Goal: Transaction & Acquisition: Purchase product/service

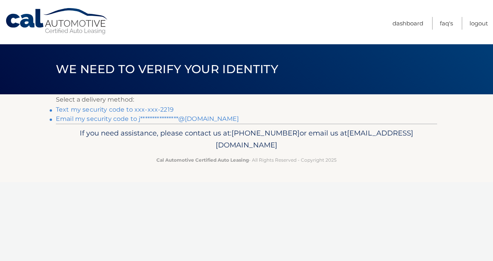
click at [121, 109] on link "Text my security code to xxx-xxx-2219" at bounding box center [115, 109] width 118 height 7
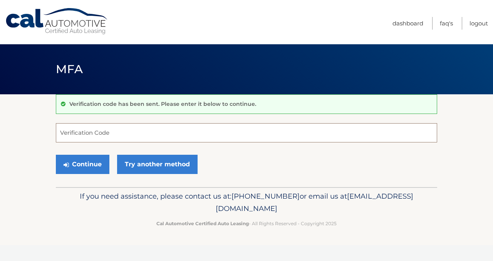
click at [119, 124] on input "Verification Code" at bounding box center [247, 132] width 382 height 19
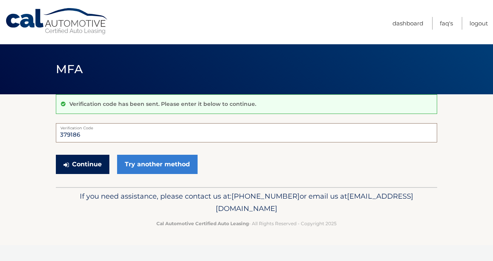
type input "379186"
click at [89, 163] on button "Continue" at bounding box center [83, 164] width 54 height 19
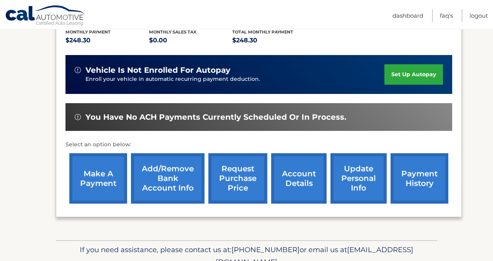
scroll to position [177, 0]
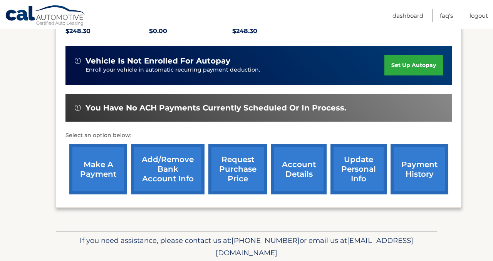
click at [94, 167] on link "make a payment" at bounding box center [98, 169] width 58 height 50
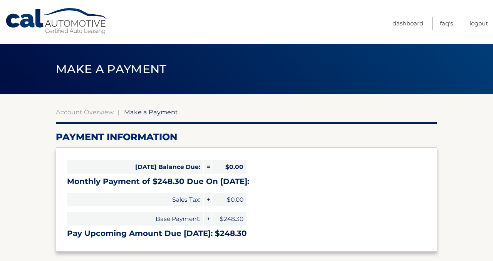
select select "NjA0NTI5MGItZjU4Ny00ZmY3LWE2YTMtMjFjNjM0ZWQxYjMx"
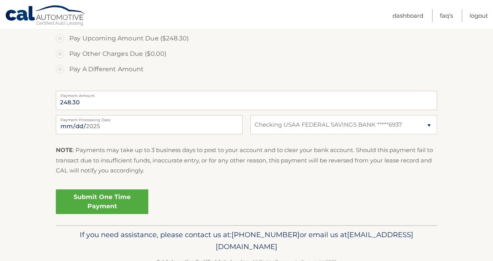
scroll to position [268, 0]
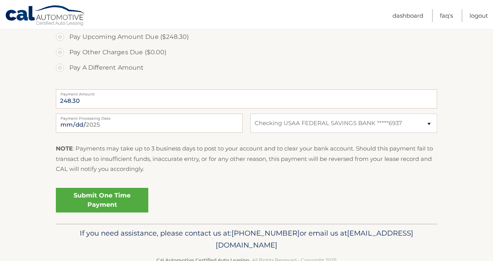
click at [101, 198] on link "Submit One Time Payment" at bounding box center [102, 200] width 93 height 25
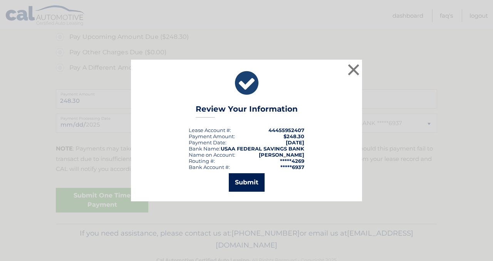
click at [248, 178] on button "Submit" at bounding box center [247, 182] width 36 height 19
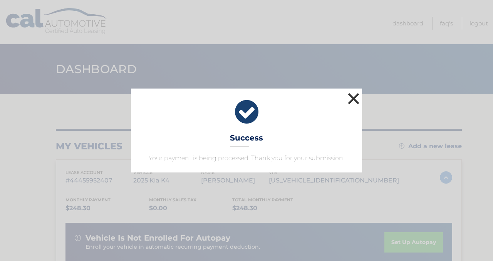
click at [353, 98] on button "×" at bounding box center [353, 98] width 15 height 15
